Goal: Find specific page/section: Find specific page/section

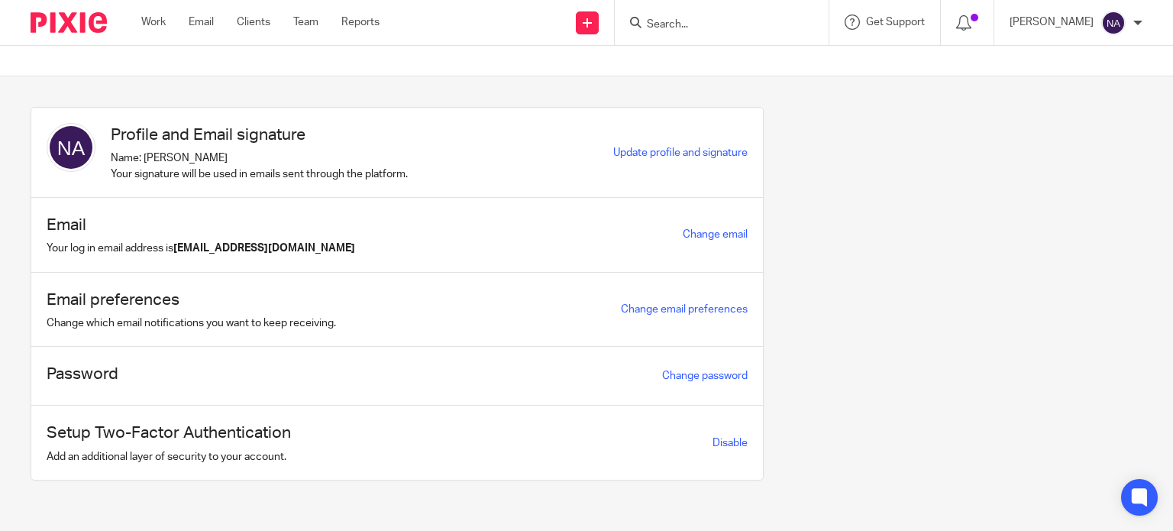
click at [748, 16] on form at bounding box center [726, 22] width 163 height 19
click at [737, 24] on input "Search" at bounding box center [713, 25] width 137 height 14
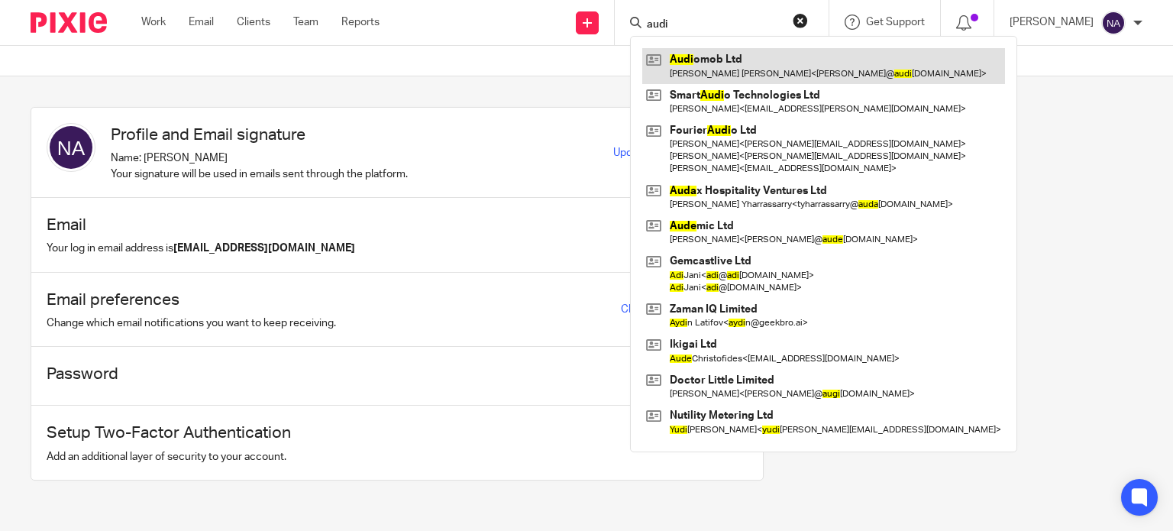
type input "audi"
click at [814, 50] on link at bounding box center [823, 65] width 363 height 35
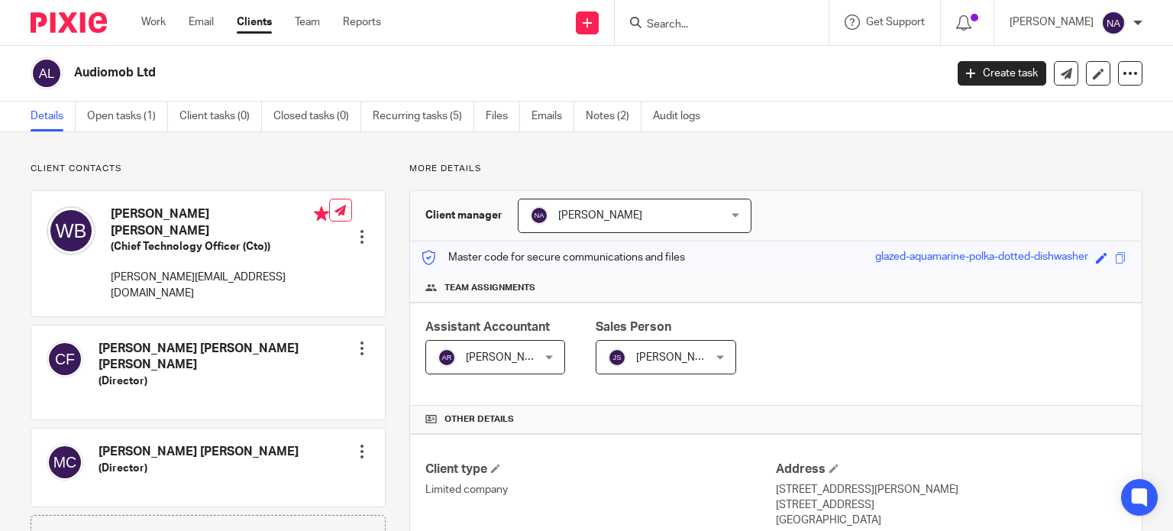
click at [155, 74] on h2 "Audiomob Ltd" at bounding box center [418, 73] width 689 height 16
click at [142, 73] on h2 "Audiomob Ltd" at bounding box center [418, 73] width 689 height 16
drag, startPoint x: 75, startPoint y: 73, endPoint x: 157, endPoint y: 78, distance: 81.8
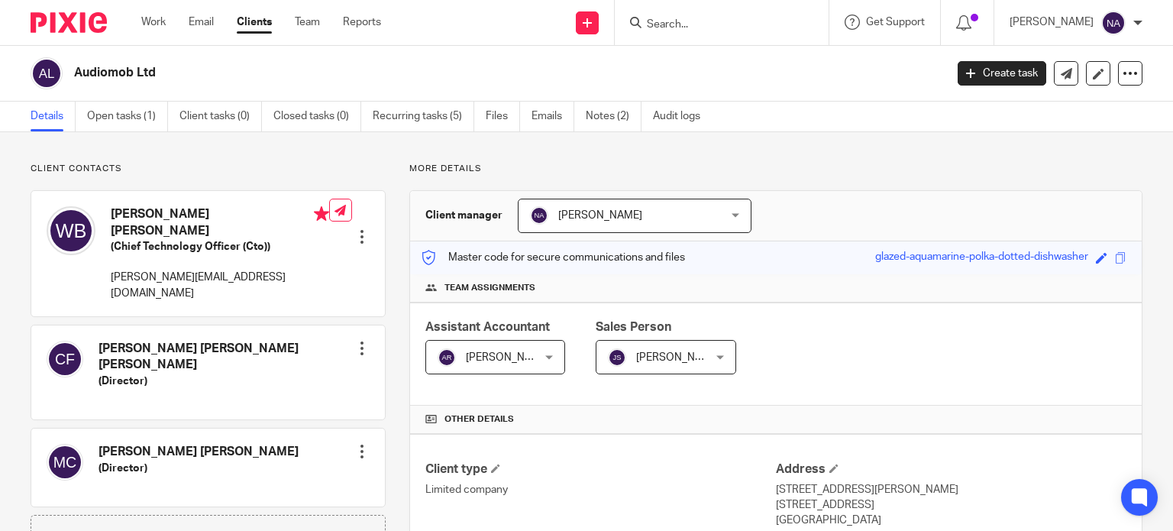
click at [157, 78] on h2 "Audiomob Ltd" at bounding box center [418, 73] width 689 height 16
copy h2 "Audiomob Ltd"
